Goal: Information Seeking & Learning: Learn about a topic

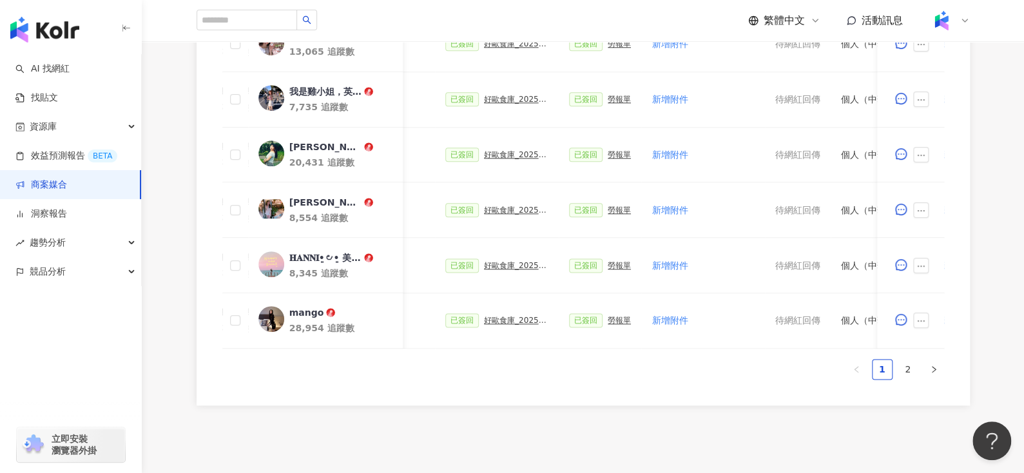
scroll to position [773, 0]
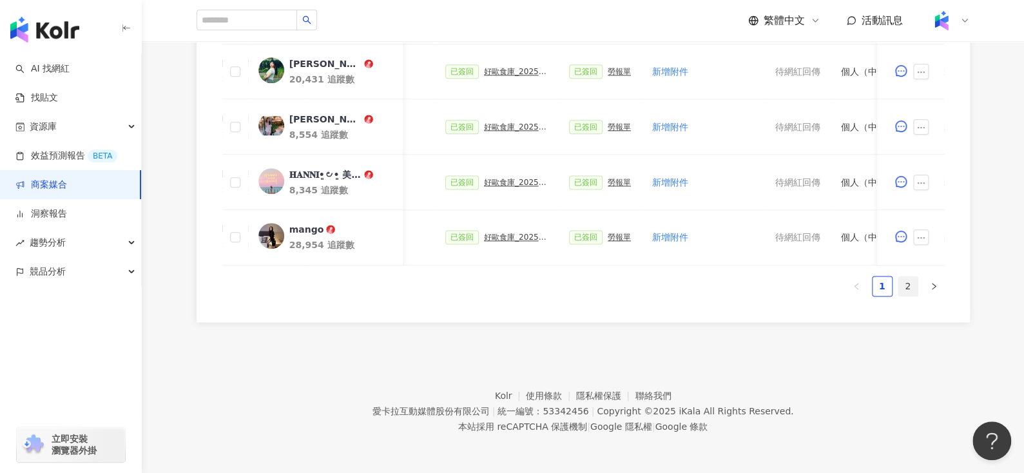
click at [901, 285] on link "2" at bounding box center [907, 285] width 19 height 19
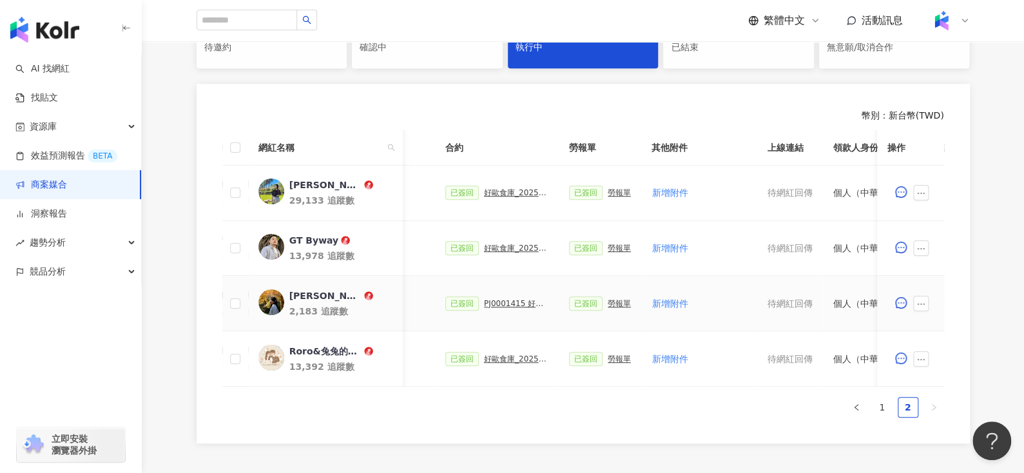
scroll to position [443, 0]
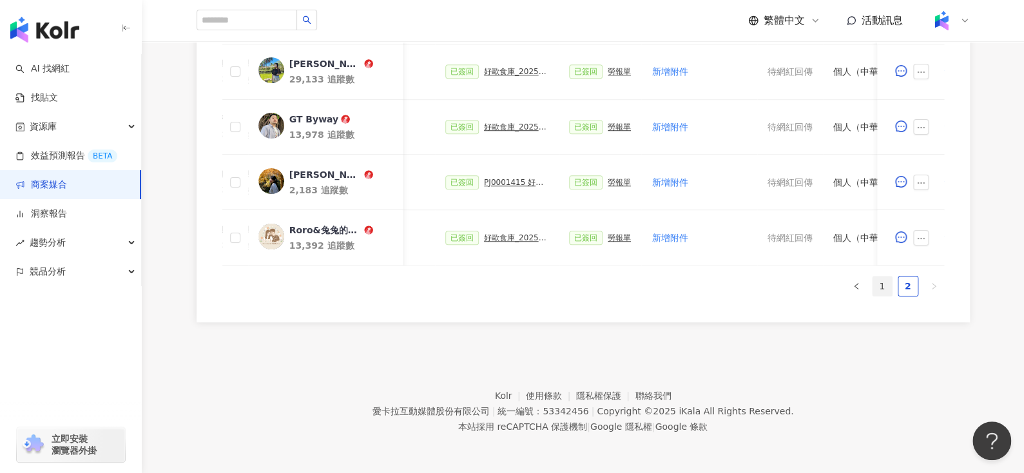
click at [889, 288] on link "1" at bounding box center [881, 285] width 19 height 19
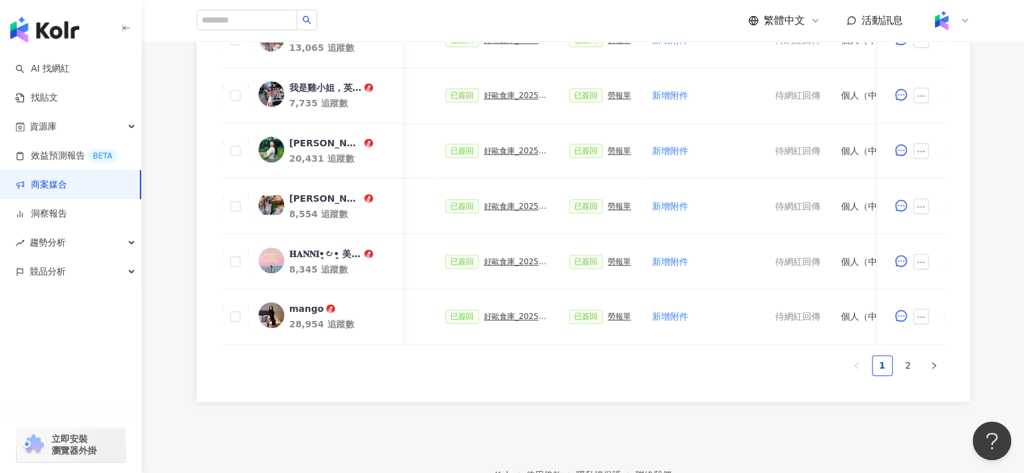
scroll to position [687, 0]
click at [907, 362] on link "2" at bounding box center [907, 364] width 19 height 19
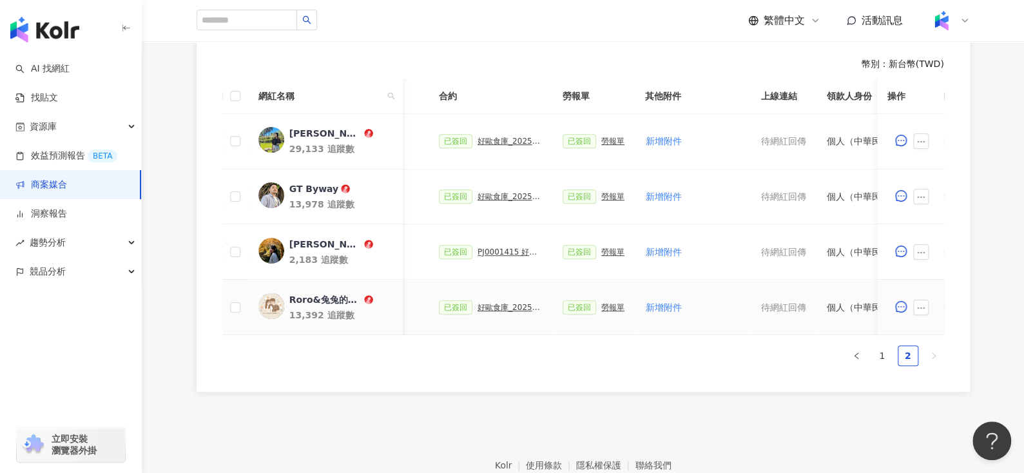
scroll to position [0, 561]
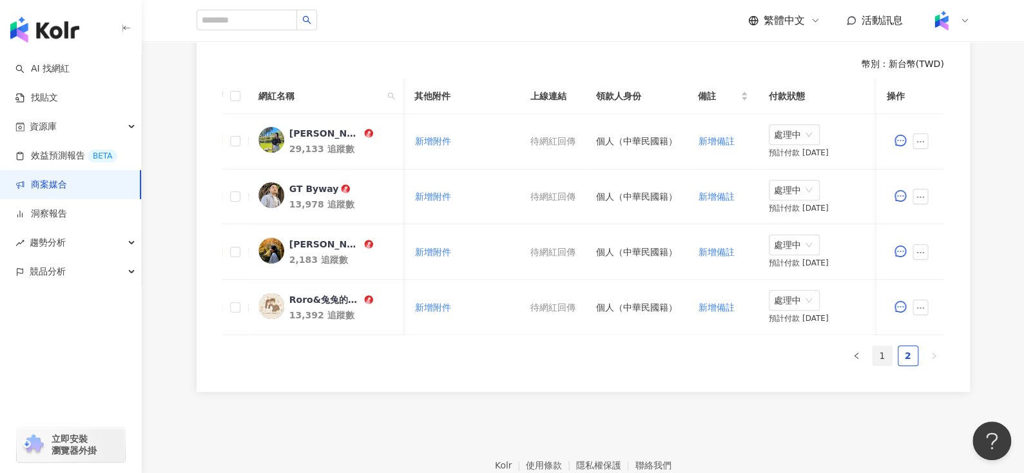
click at [885, 365] on link "1" at bounding box center [881, 355] width 19 height 19
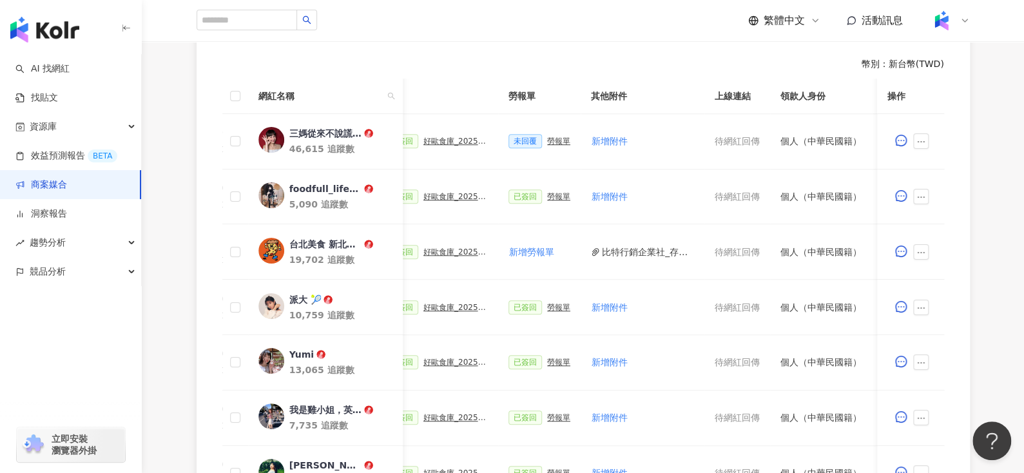
scroll to position [0, 381]
click at [550, 138] on div "勞報單" at bounding box center [561, 141] width 23 height 9
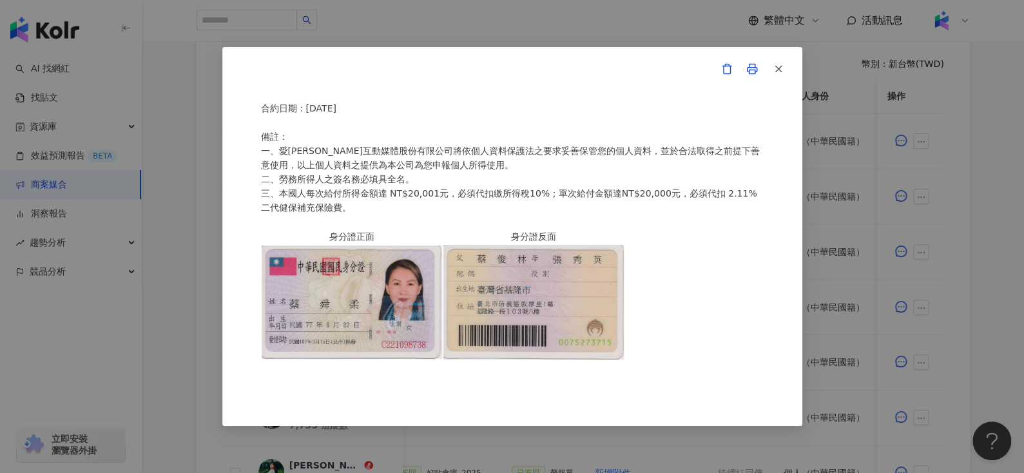
scroll to position [374, 0]
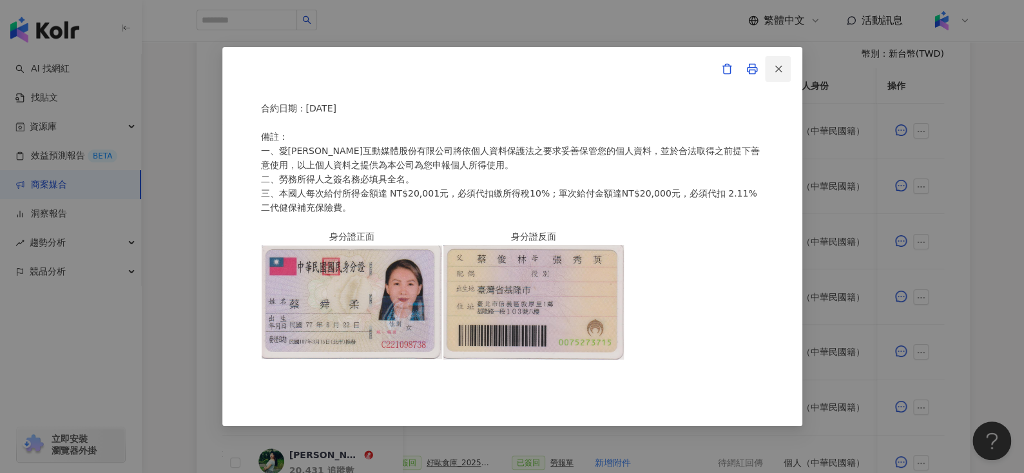
click at [783, 66] on icon "button" at bounding box center [779, 69] width 12 height 12
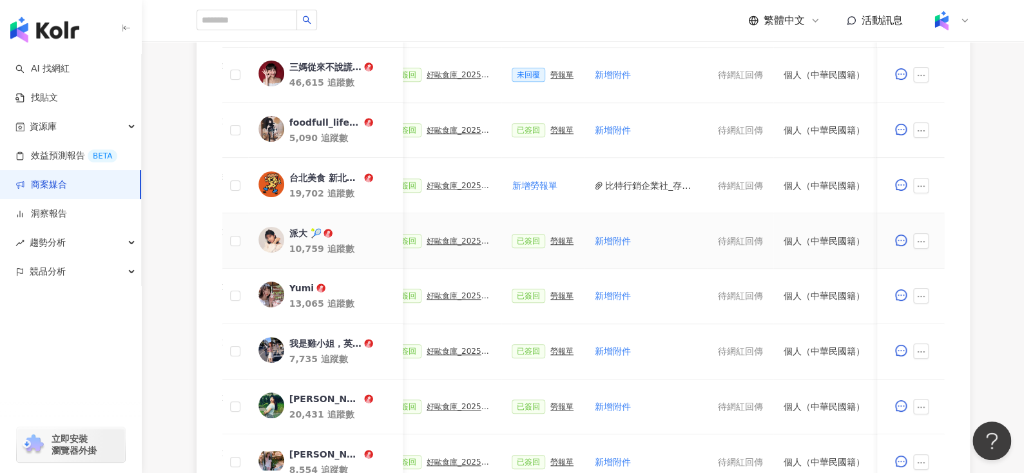
scroll to position [665, 0]
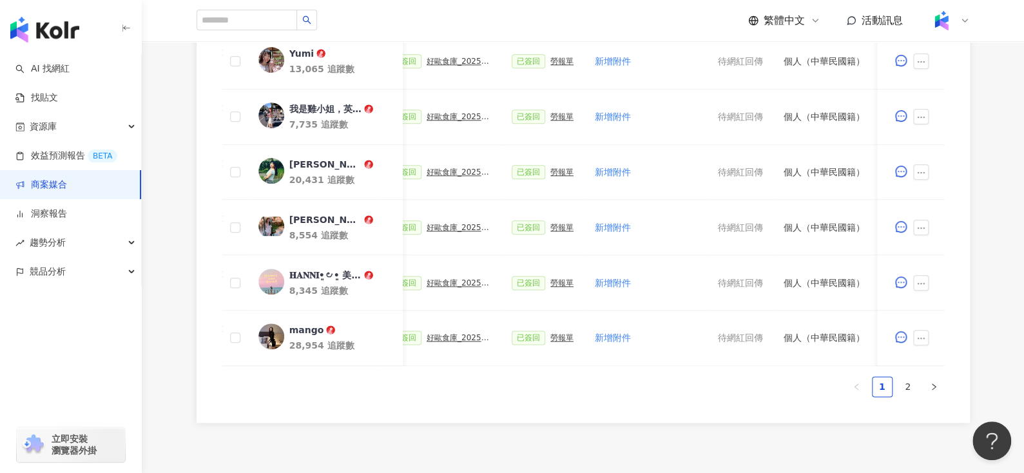
click at [909, 407] on div "網紅名稱 合作總酬勞 (含稅) 合作項目 推廣連結 合約 勞報單 其他附件 上線連結 領款人身份 備註 付款狀態 操作 三媽從來不說謊 Sama Never …" at bounding box center [583, 93] width 722 height 630
click at [908, 392] on link "2" at bounding box center [907, 386] width 19 height 19
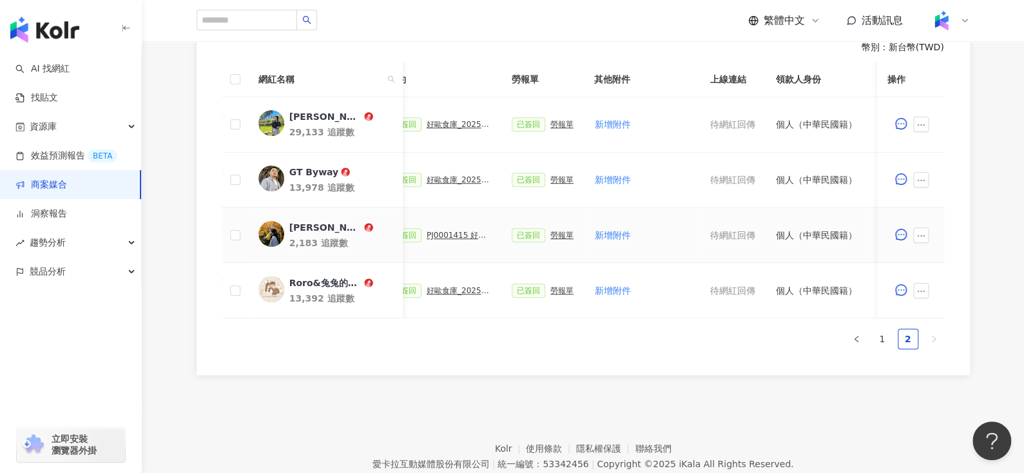
scroll to position [0, 561]
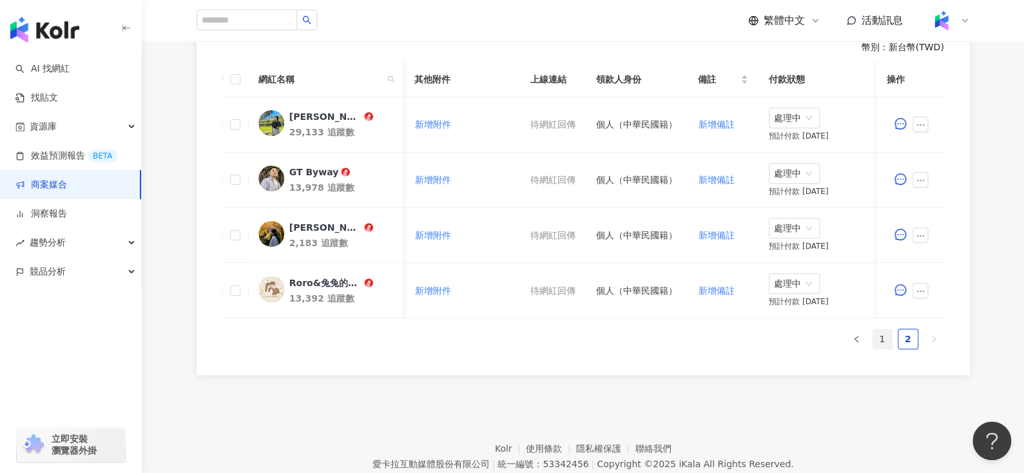
click at [878, 345] on link "1" at bounding box center [881, 338] width 19 height 19
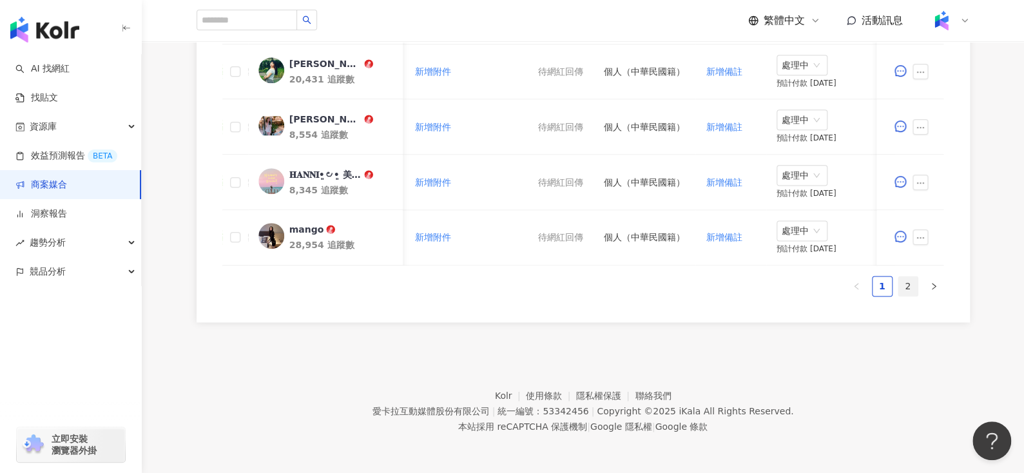
click at [900, 287] on link "2" at bounding box center [907, 285] width 19 height 19
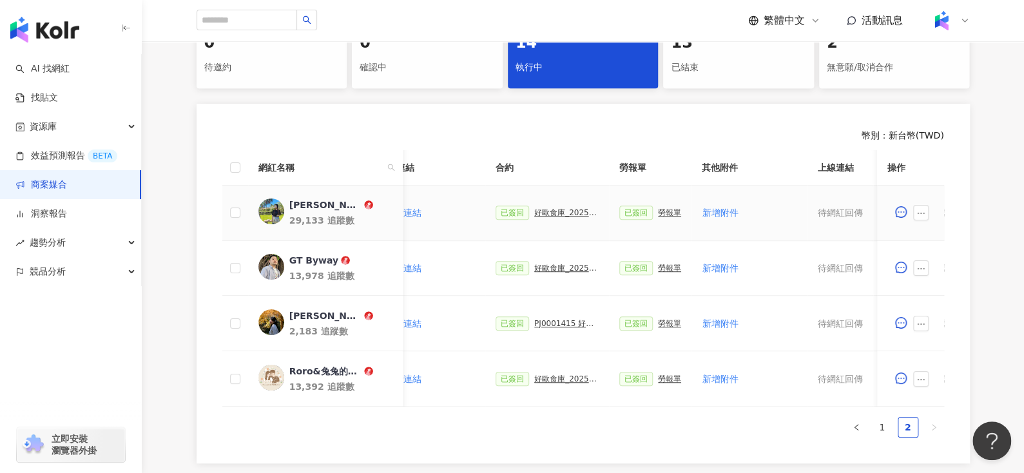
scroll to position [0, 257]
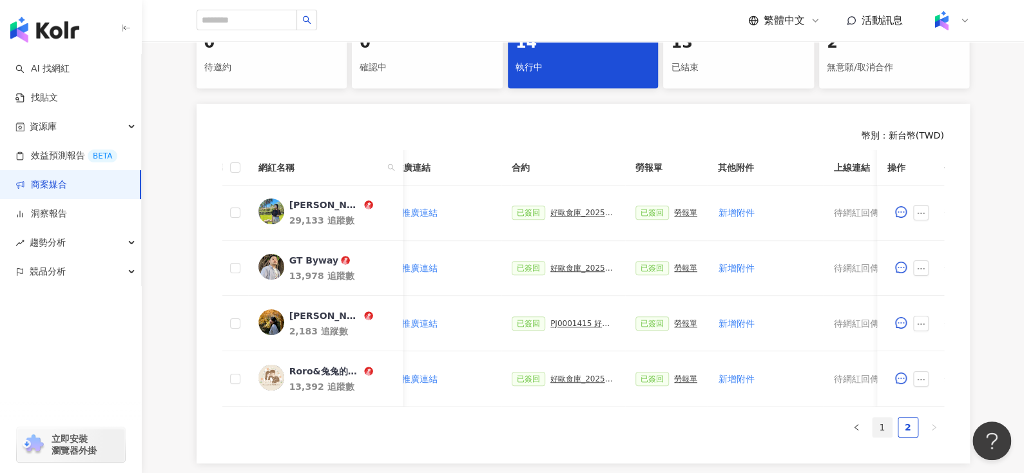
click at [878, 434] on link "1" at bounding box center [881, 427] width 19 height 19
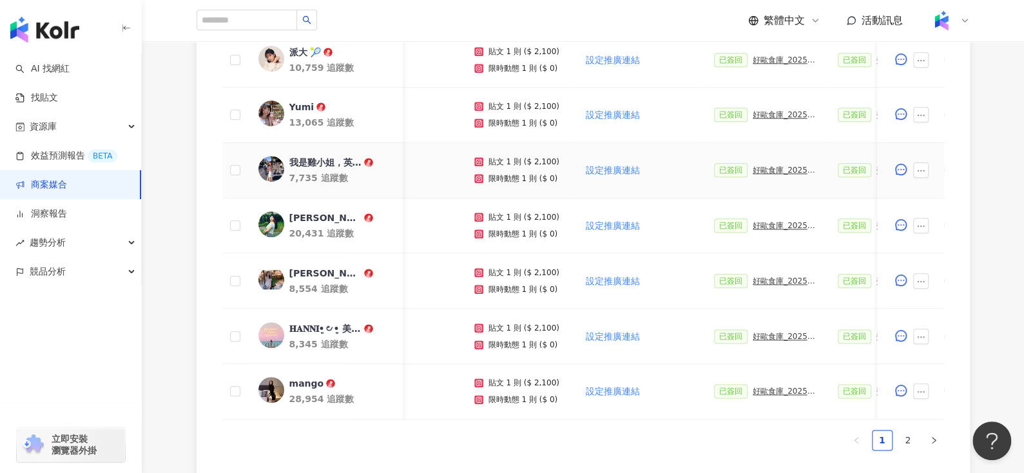
scroll to position [618, 0]
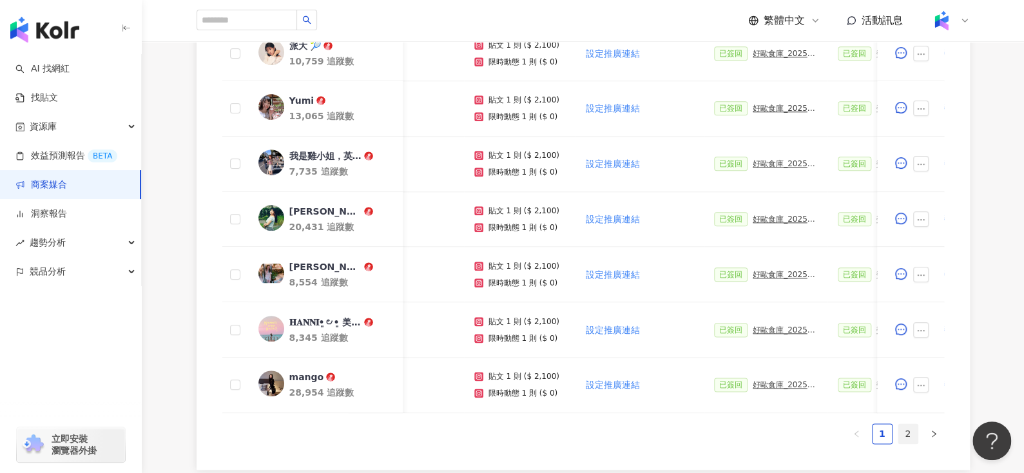
click at [902, 438] on link "2" at bounding box center [907, 433] width 19 height 19
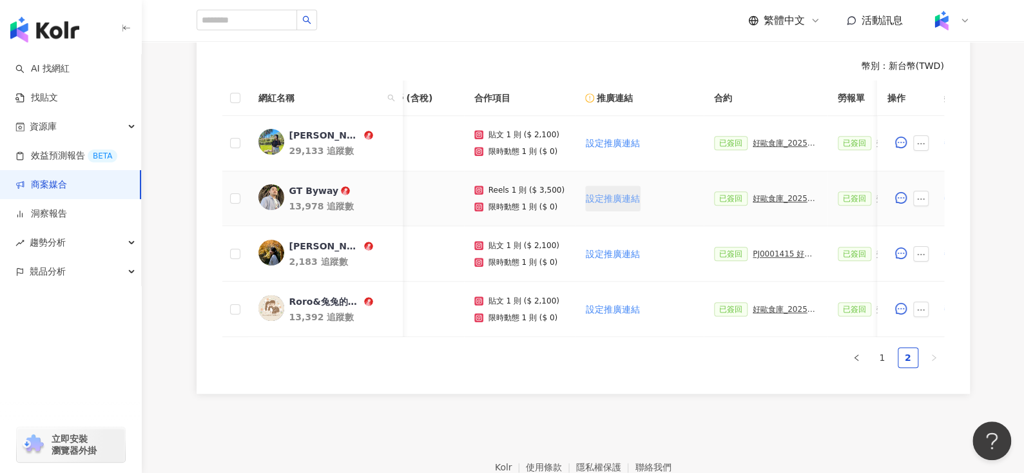
scroll to position [0, 128]
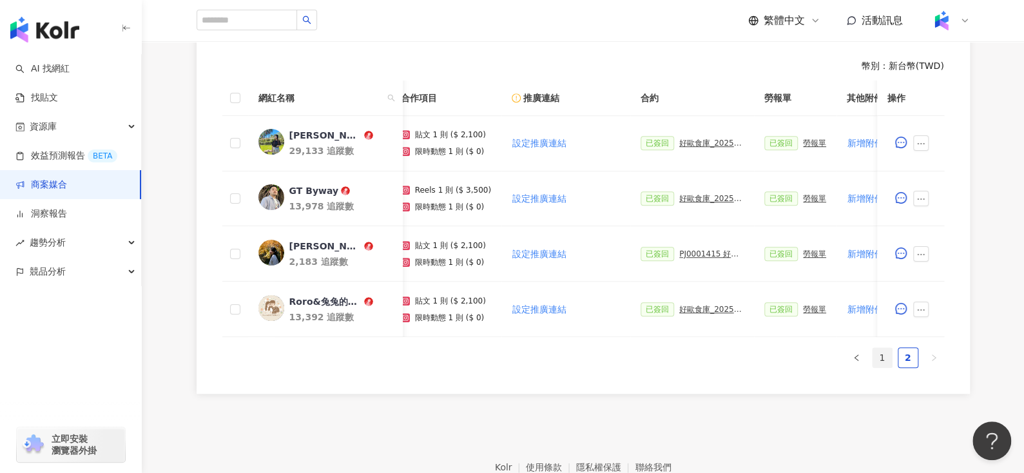
click at [876, 358] on link "1" at bounding box center [881, 357] width 19 height 19
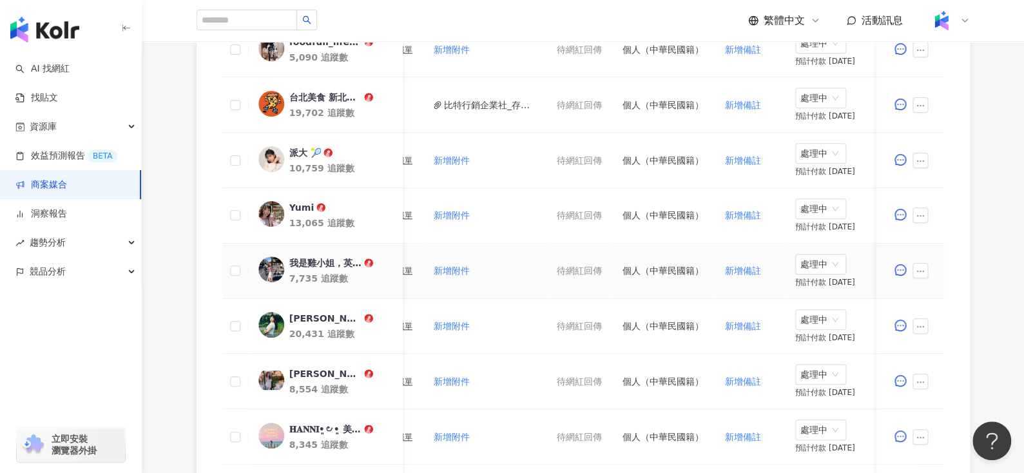
scroll to position [645, 0]
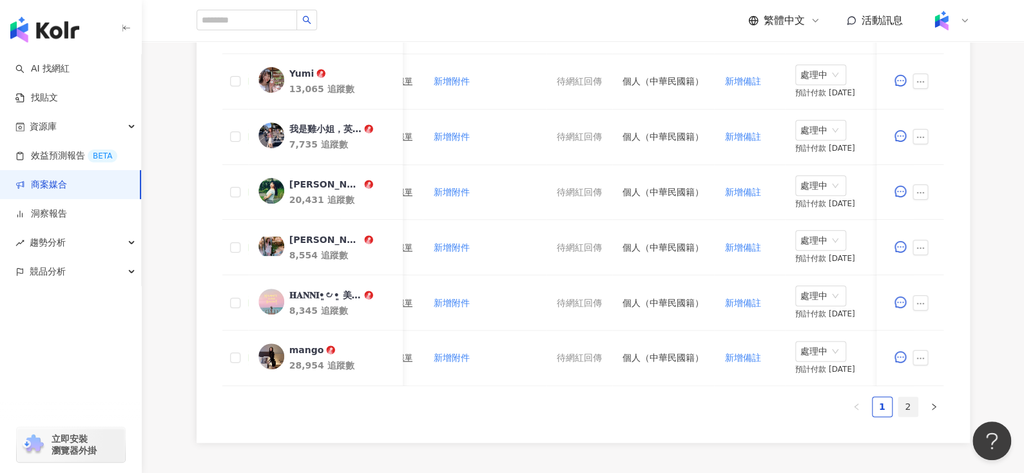
click at [910, 416] on link "2" at bounding box center [907, 406] width 19 height 19
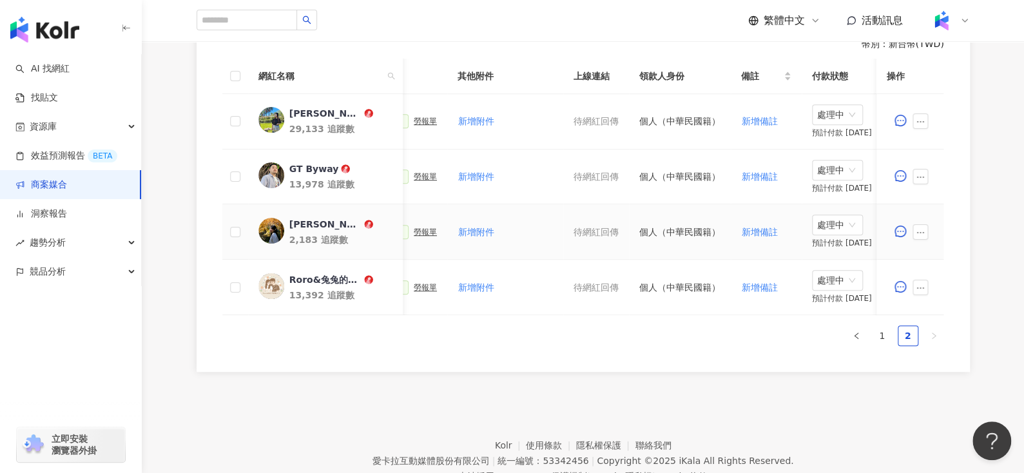
scroll to position [0, 561]
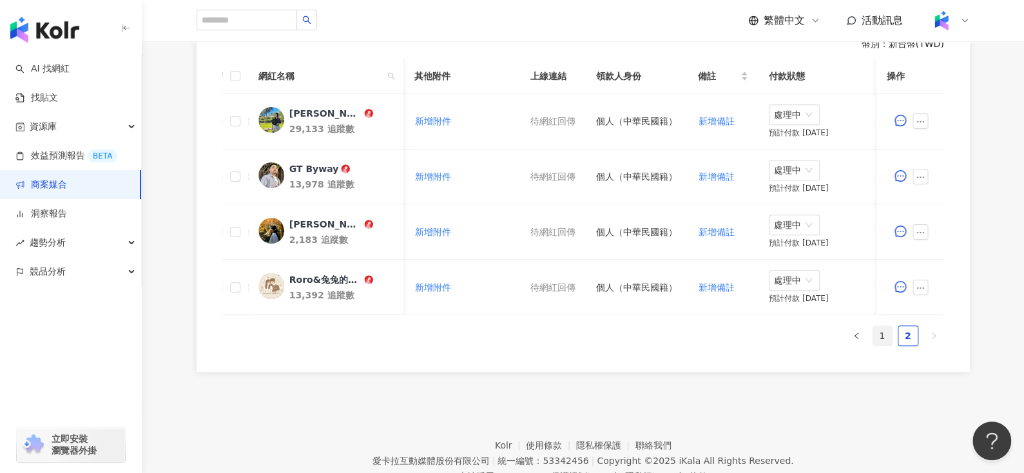
click at [885, 345] on link "1" at bounding box center [881, 335] width 19 height 19
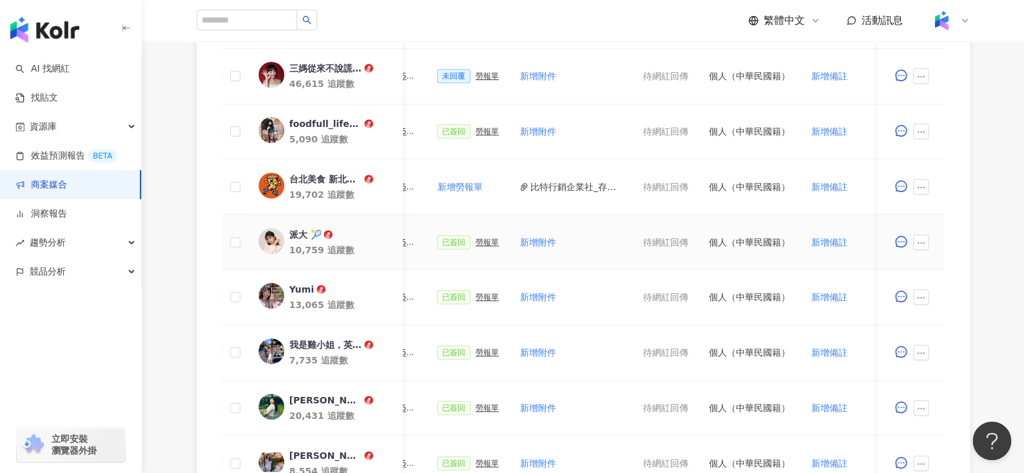
scroll to position [0, 456]
click at [528, 192] on td "比特行銷企業社_存摺.jpg" at bounding box center [571, 186] width 124 height 55
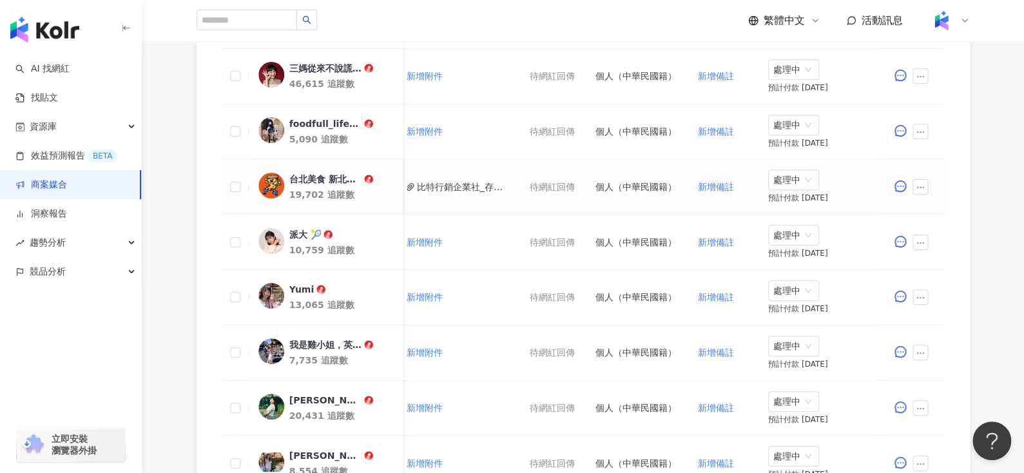
click at [329, 179] on div "台北美食 新北美食 台灣美食(Fooder)" at bounding box center [325, 179] width 72 height 13
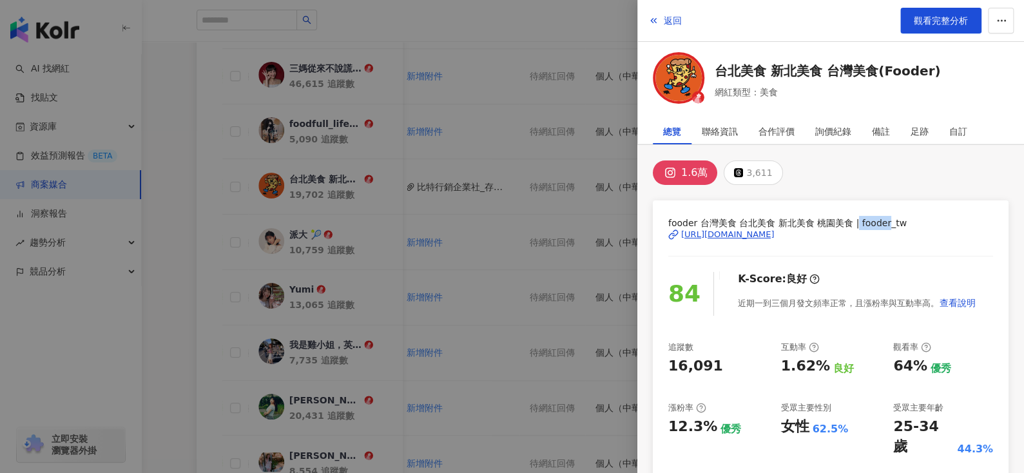
drag, startPoint x: 853, startPoint y: 221, endPoint x: 884, endPoint y: 220, distance: 31.6
click at [885, 220] on span "fooder 台灣美食 台北美食 新北美食 桃園美食 | fooder_tw" at bounding box center [830, 223] width 325 height 14
copy span "fooder"
click at [664, 24] on span "返回" at bounding box center [673, 20] width 18 height 10
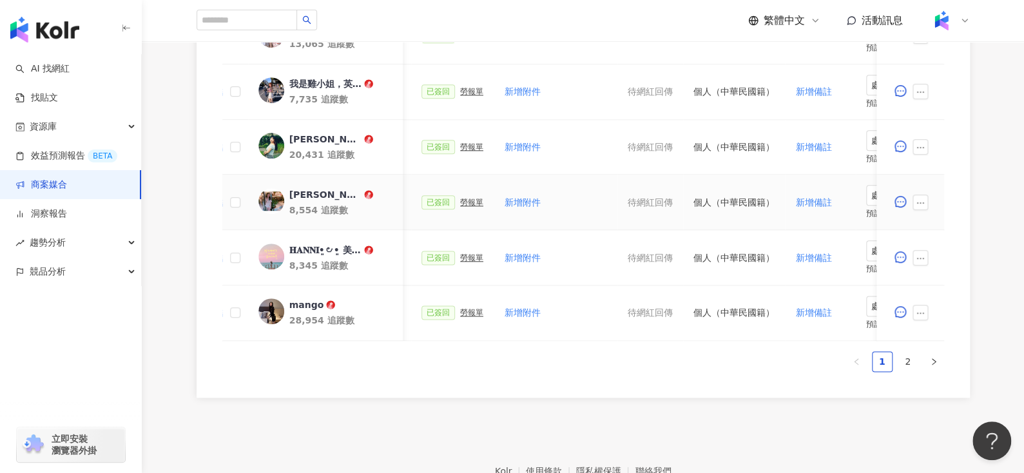
scroll to position [691, 0]
click at [898, 365] on link "2" at bounding box center [907, 360] width 19 height 19
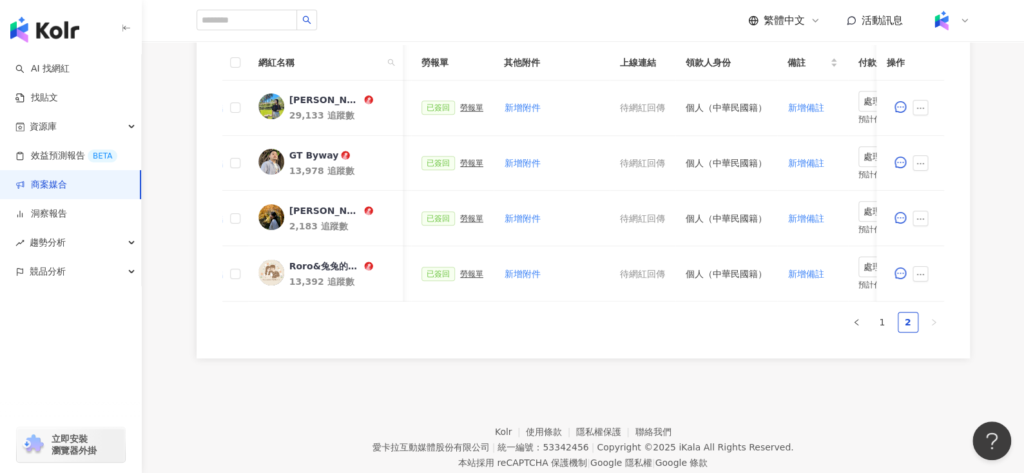
scroll to position [391, 0]
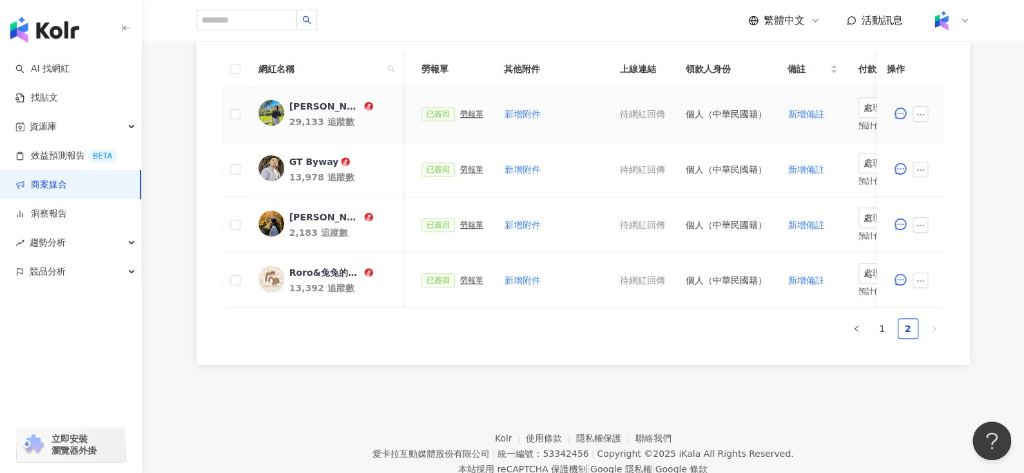
click at [323, 108] on div "[PERSON_NAME]分享" at bounding box center [325, 106] width 72 height 13
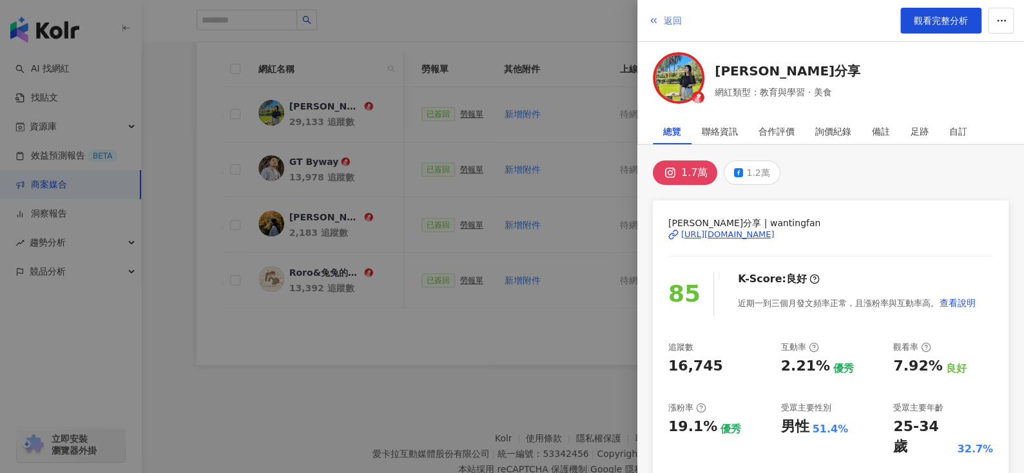
click at [659, 28] on button "返回" at bounding box center [665, 21] width 35 height 26
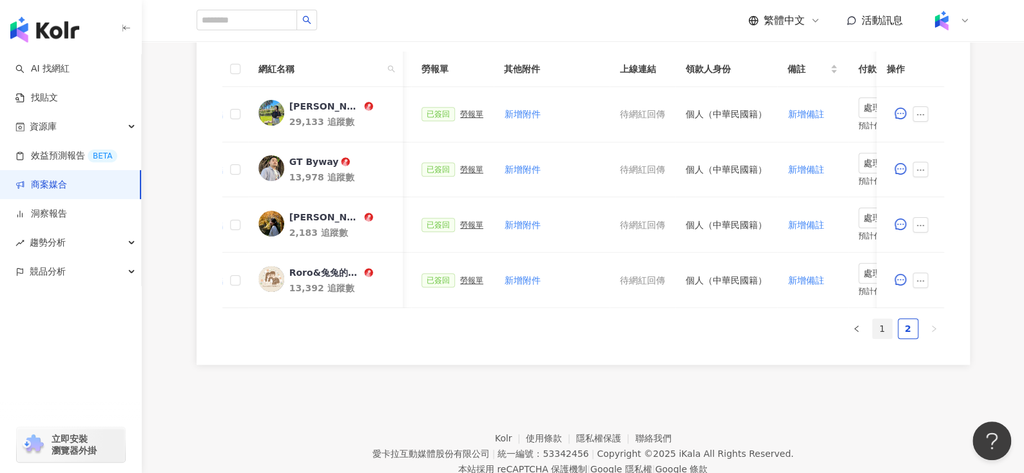
drag, startPoint x: 899, startPoint y: 336, endPoint x: 882, endPoint y: 332, distance: 17.2
click at [882, 332] on ul "1 2" at bounding box center [583, 328] width 722 height 21
click at [882, 332] on link "1" at bounding box center [881, 328] width 19 height 19
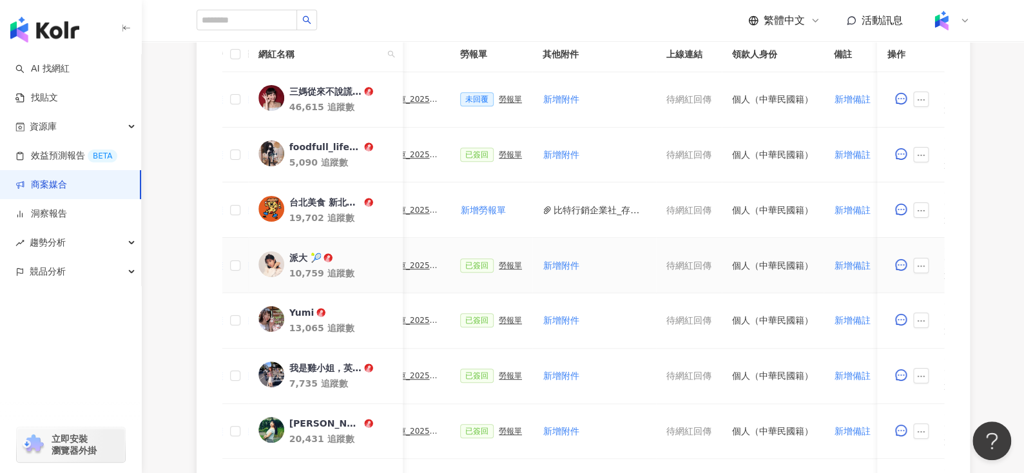
scroll to position [404, 0]
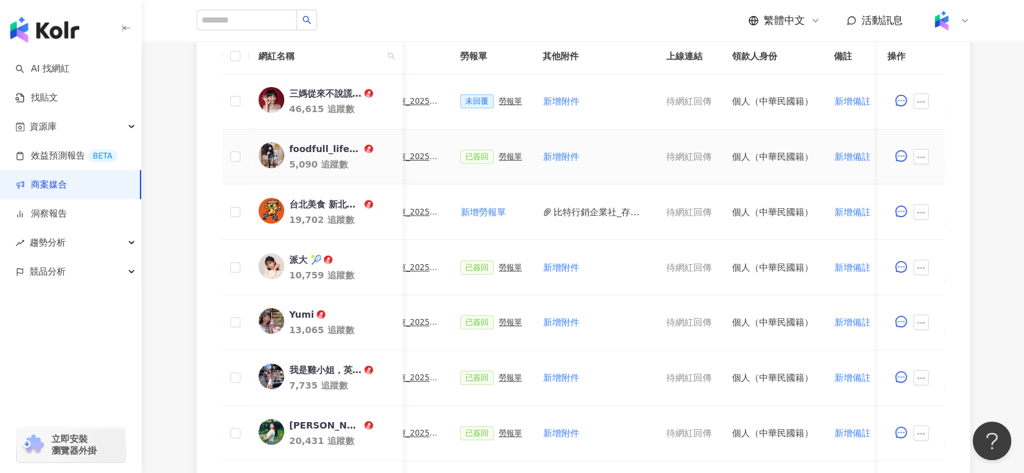
click at [343, 145] on div "foodfull_life7777" at bounding box center [325, 148] width 72 height 13
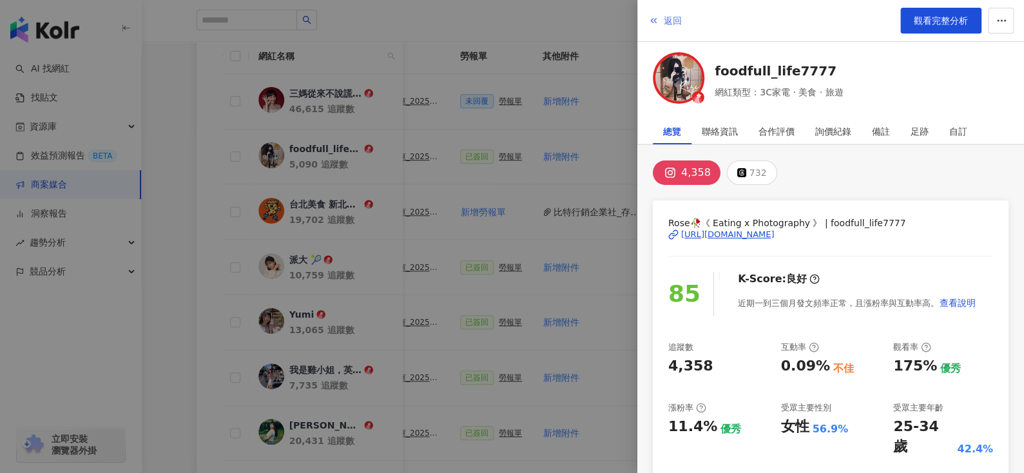
click at [661, 28] on button "返回" at bounding box center [665, 21] width 35 height 26
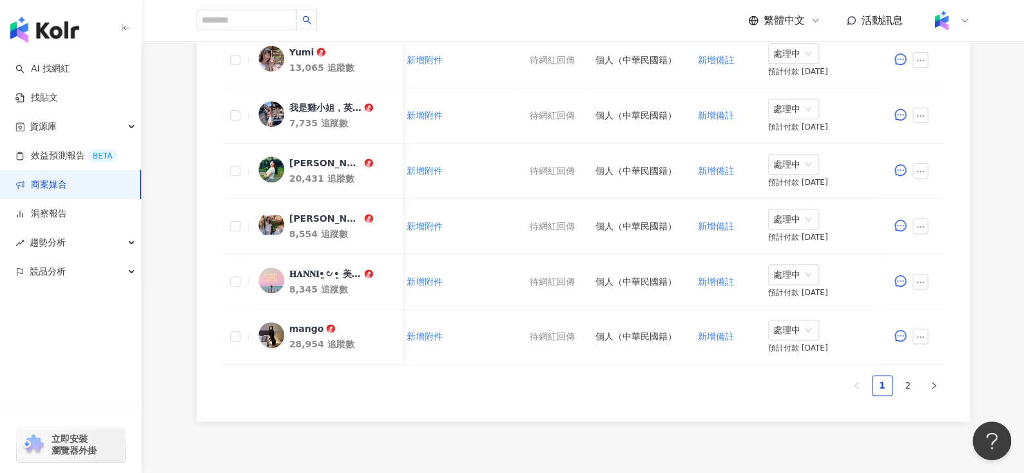
scroll to position [664, 0]
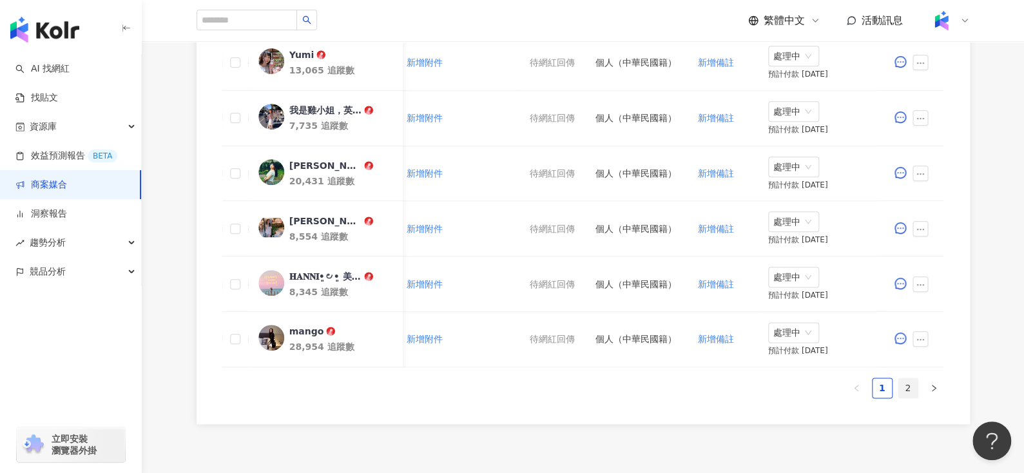
click at [909, 391] on link "2" at bounding box center [907, 387] width 19 height 19
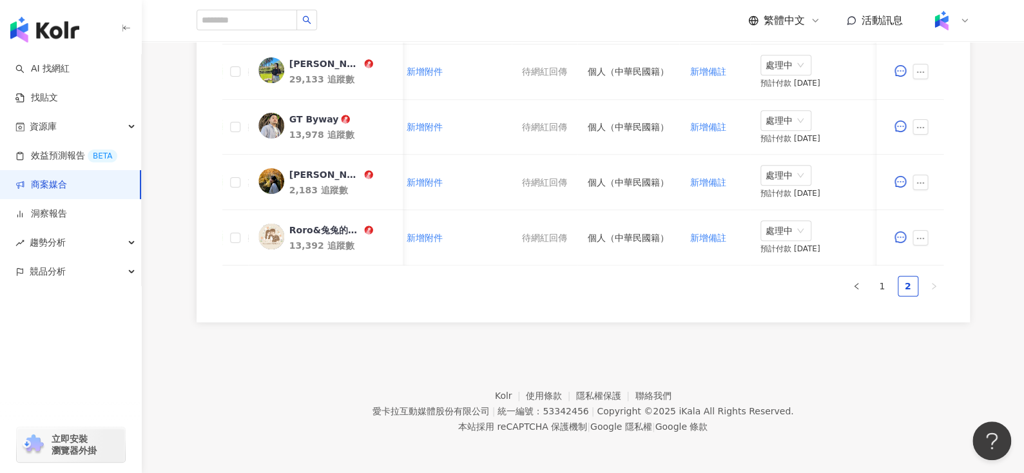
scroll to position [0, 561]
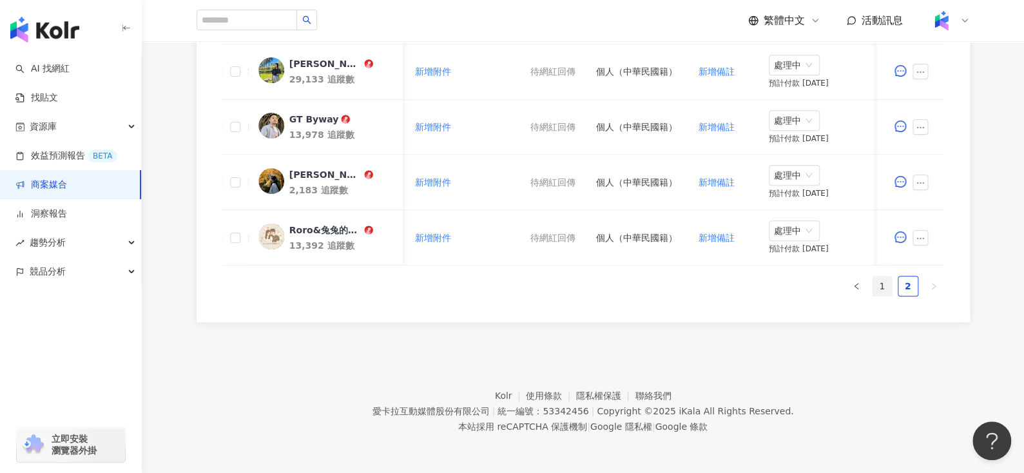
click at [883, 280] on link "1" at bounding box center [881, 285] width 19 height 19
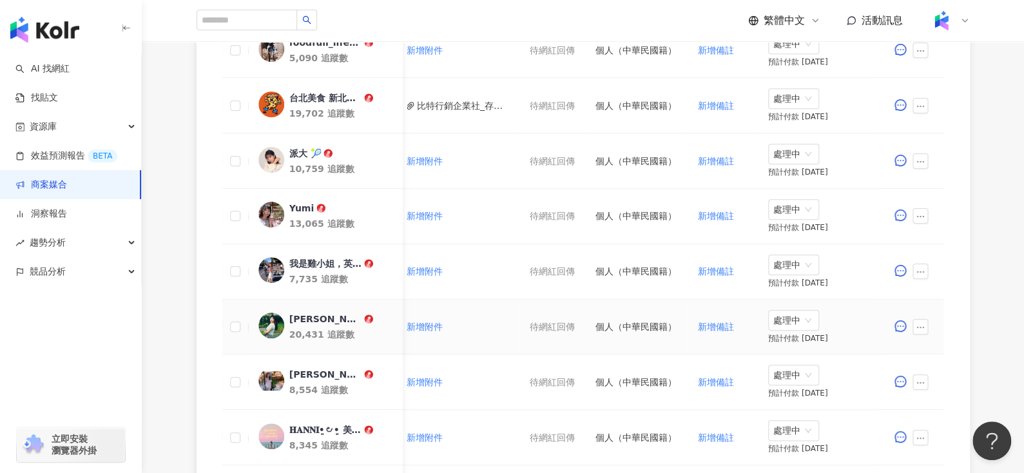
scroll to position [505, 0]
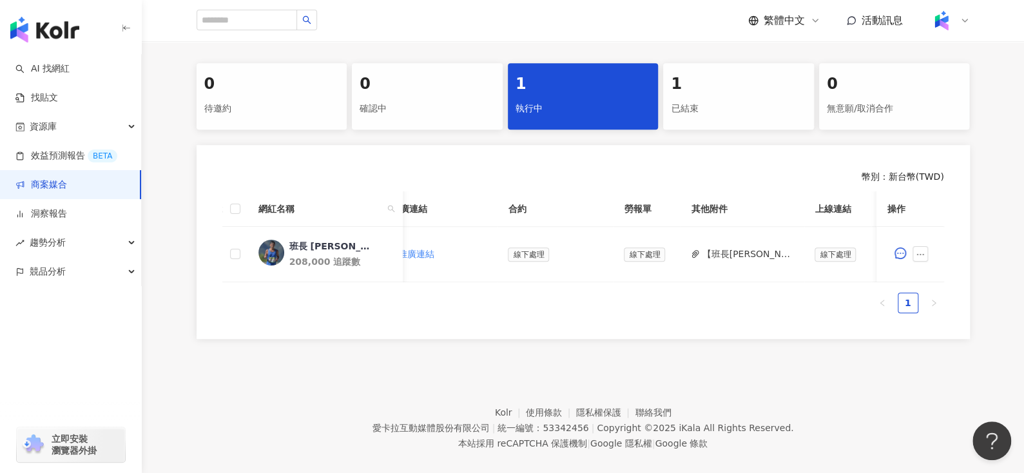
scroll to position [0, 263]
click at [722, 108] on div "已結束" at bounding box center [738, 109] width 135 height 22
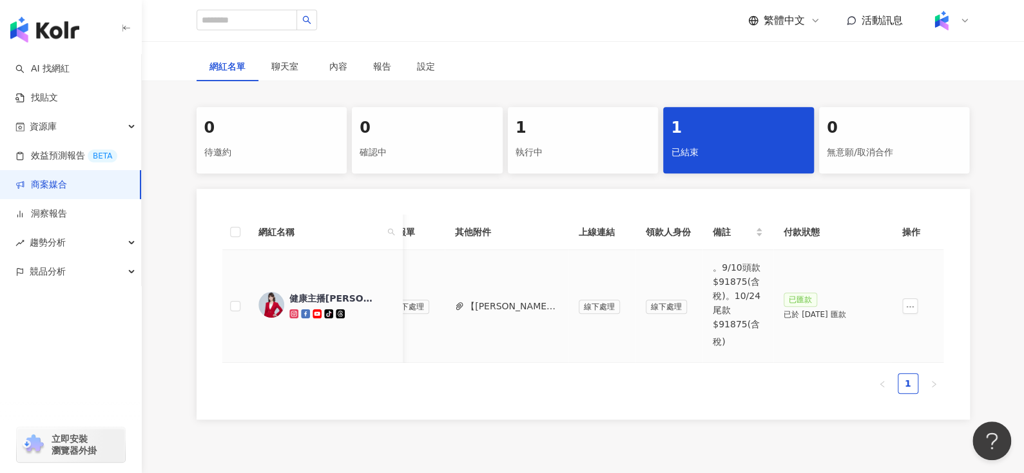
scroll to position [198, 0]
